Goal: Task Accomplishment & Management: Manage account settings

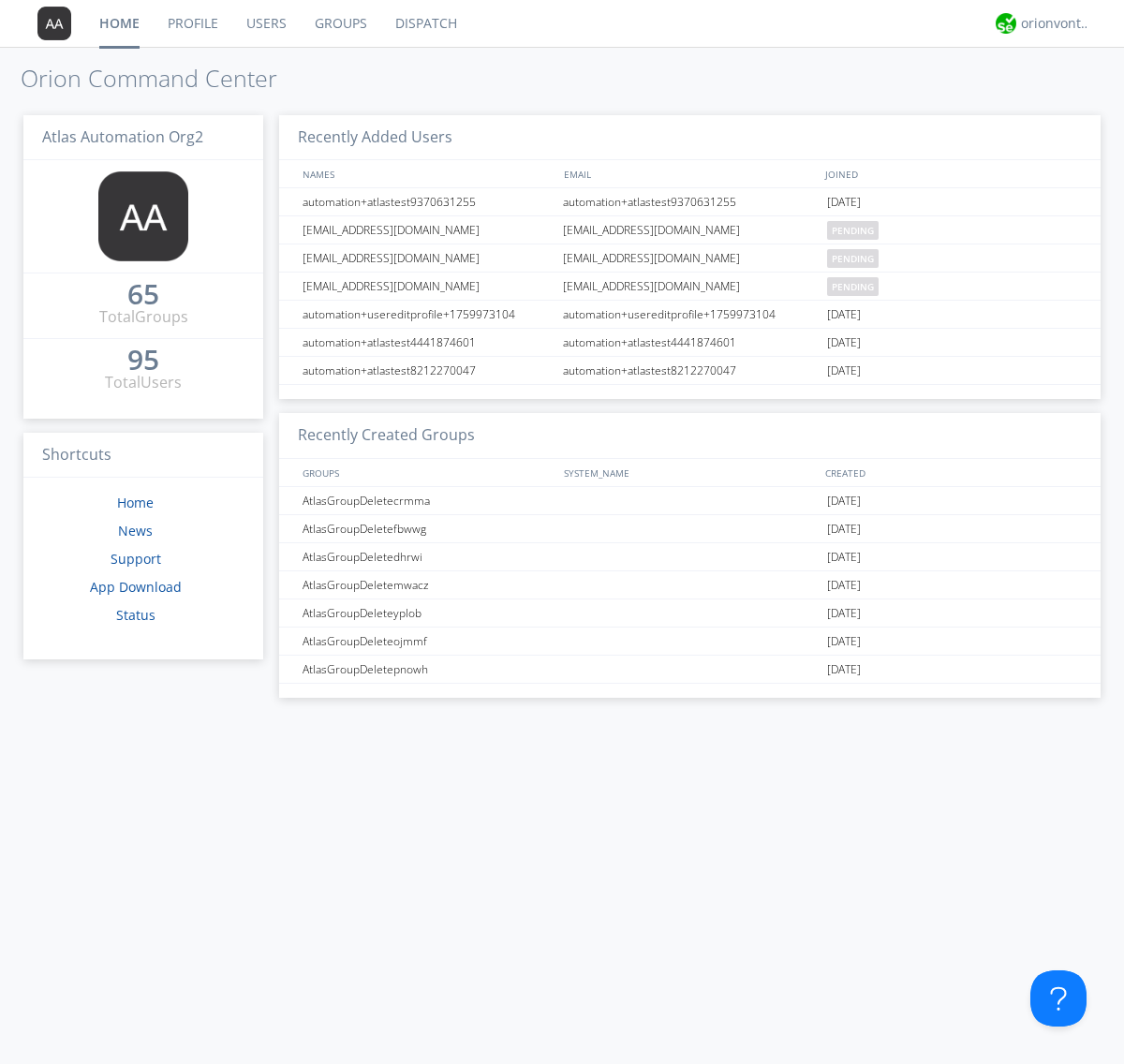
click at [265, 24] on link "Users" at bounding box center [266, 23] width 68 height 46
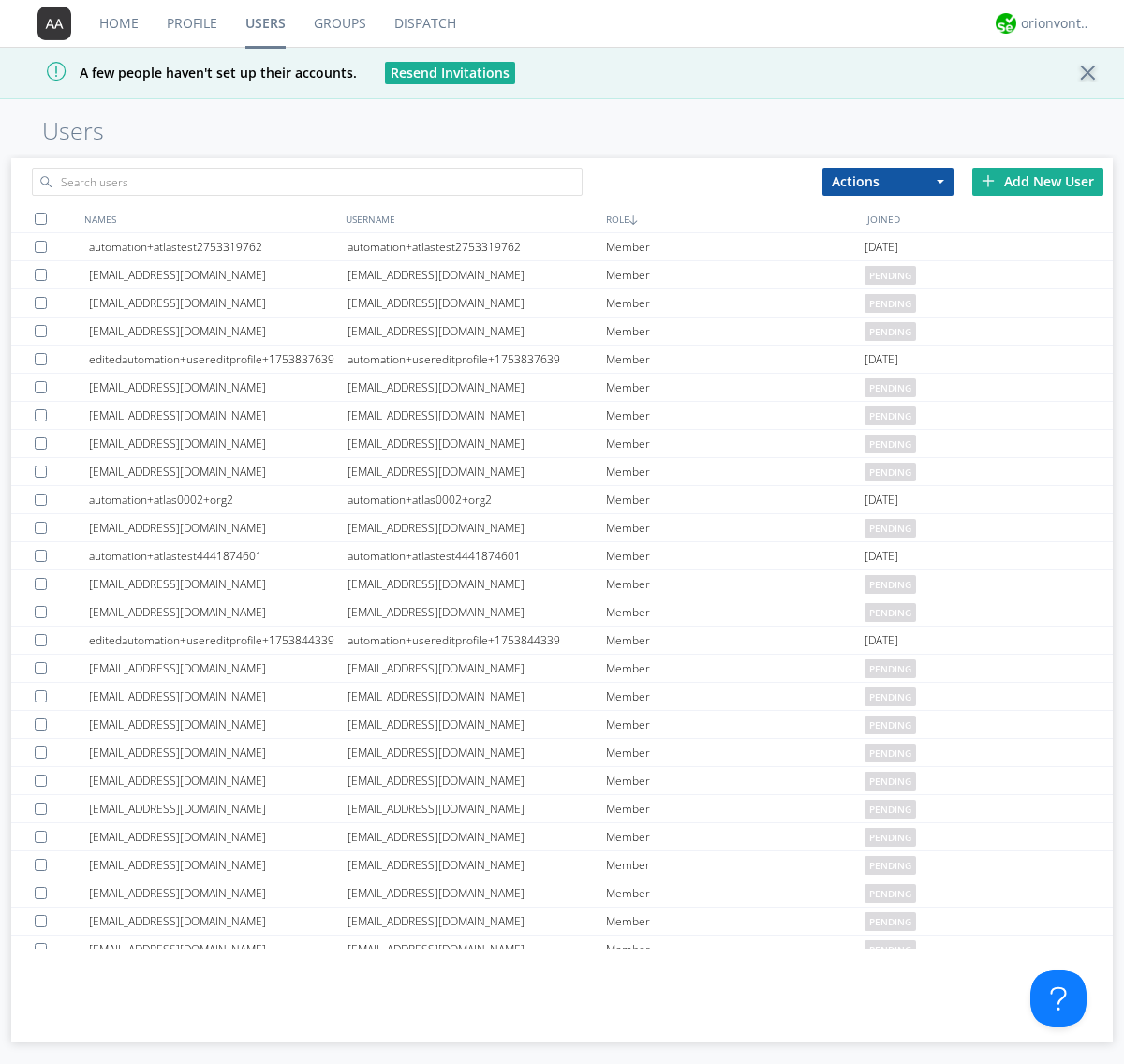
click at [1038, 181] on div "Add New User" at bounding box center [1038, 182] width 131 height 28
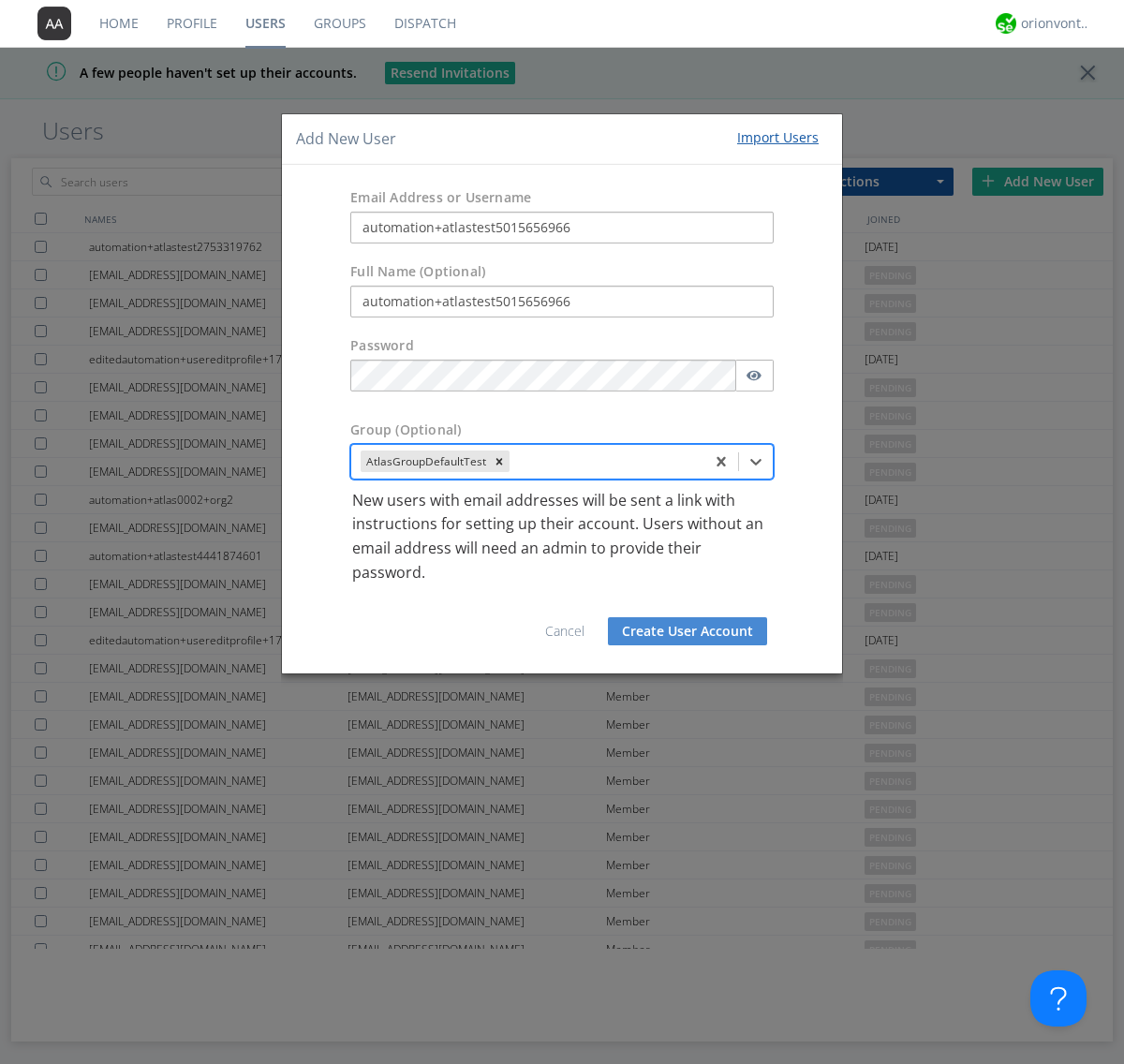
click at [687, 631] on button "Create User Account" at bounding box center [687, 631] width 159 height 28
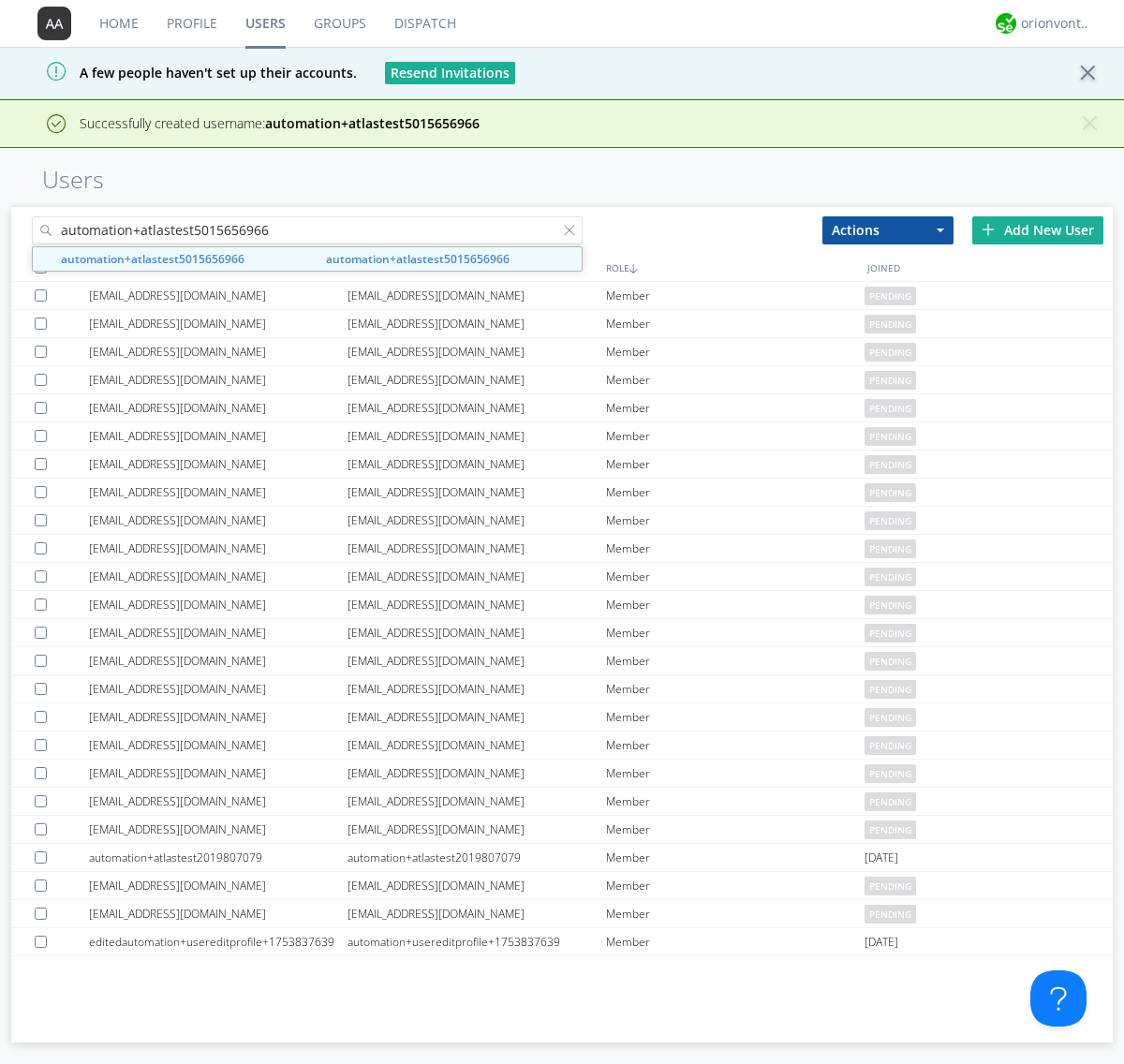
type input "automation+atlastest5015656966"
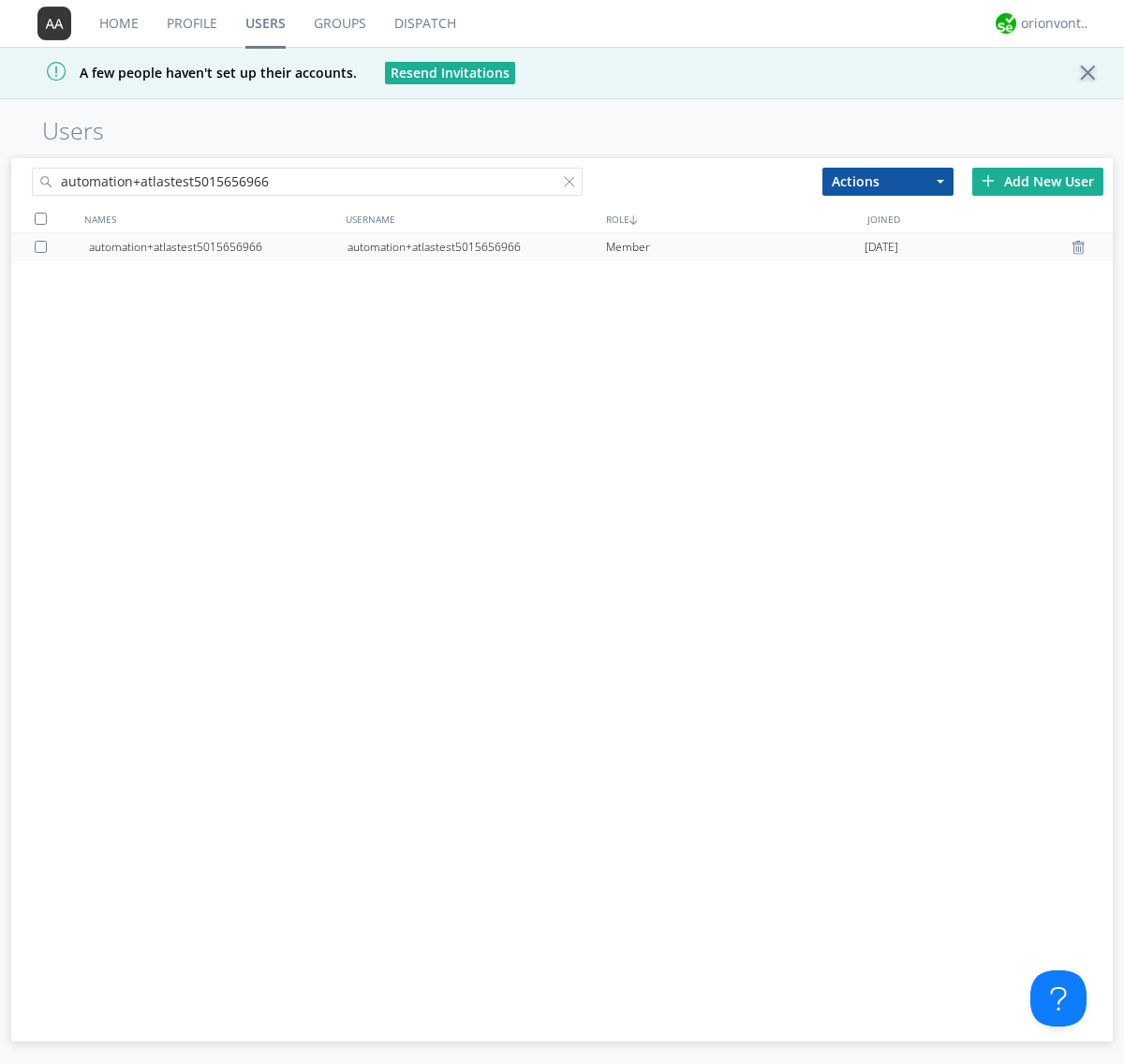
click at [476, 246] on div "automation+atlastest5015656966" at bounding box center [477, 247] width 259 height 28
